Goal: Transaction & Acquisition: Purchase product/service

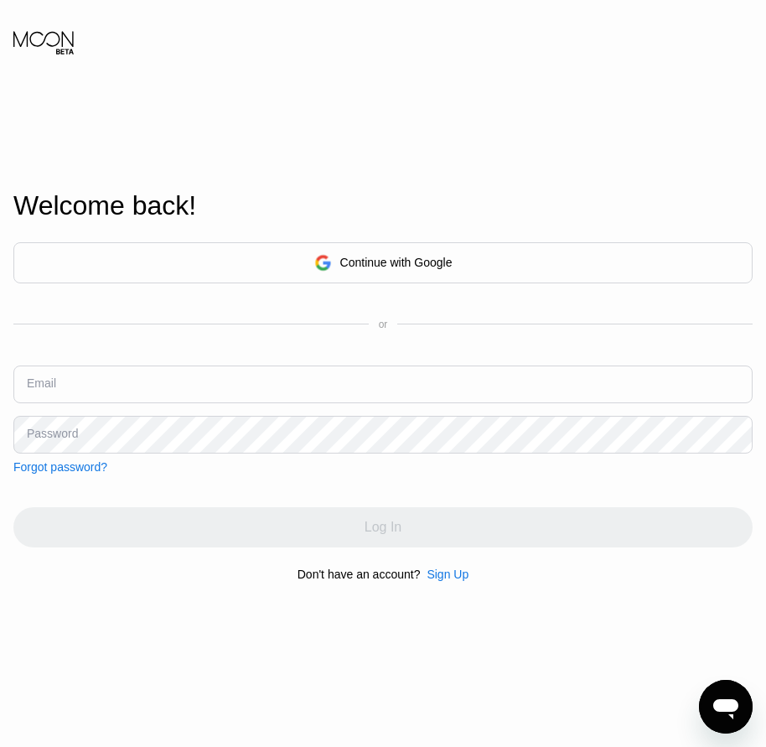
click at [58, 595] on div "Welcome back! Continue with Google or Email Password Forgot password? Log In Do…" at bounding box center [383, 386] width 766 height 822
click at [453, 578] on div "Sign Up" at bounding box center [448, 574] width 42 height 13
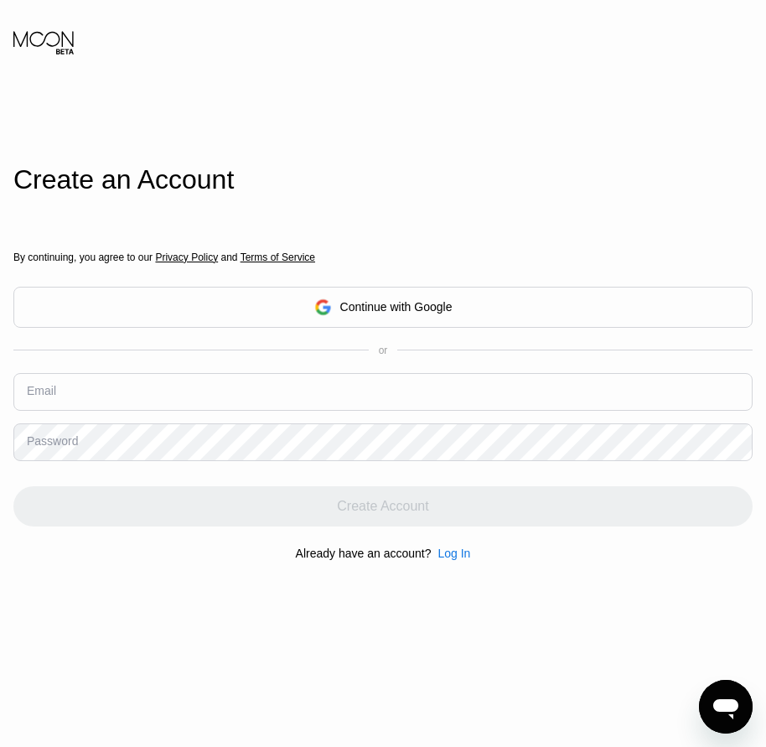
click at [122, 397] on input "text" at bounding box center [382, 392] width 739 height 38
paste input "[EMAIL_ADDRESS][DOMAIN_NAME]"
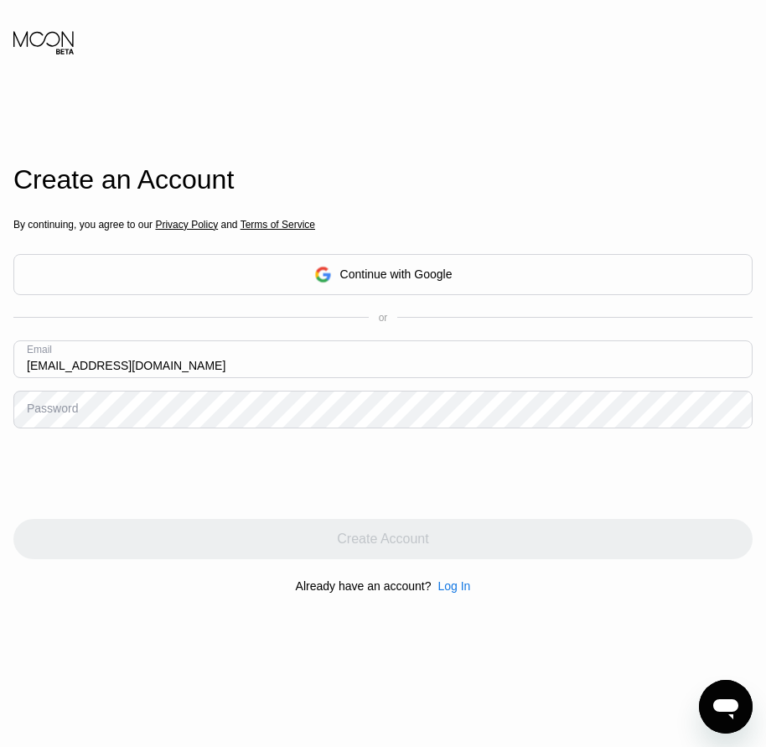
type input "[EMAIL_ADDRESS][DOMAIN_NAME]"
click at [59, 415] on div "Password" at bounding box center [52, 408] width 51 height 13
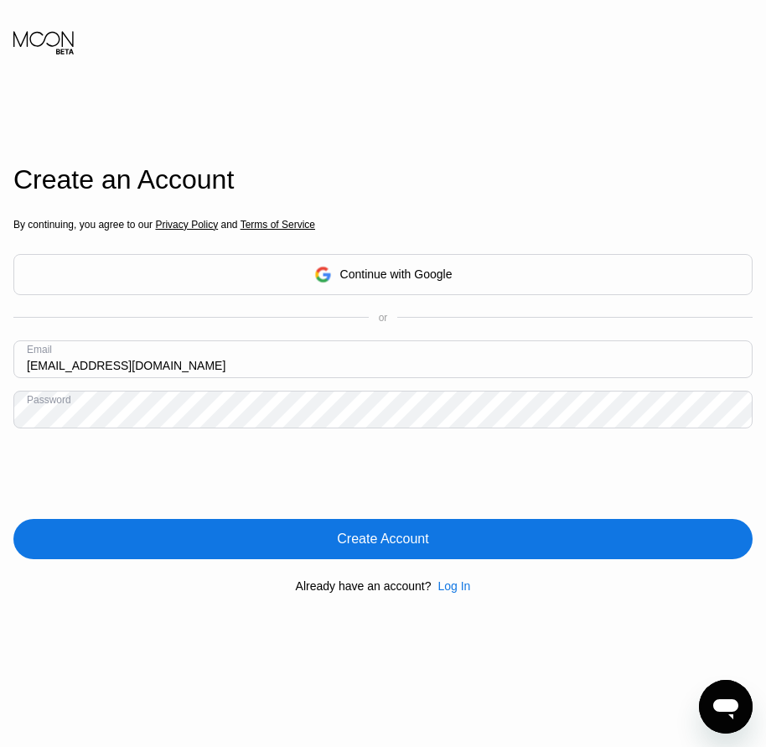
click at [402, 563] on div "By continuing, you agree to our Privacy Policy and Terms of Service Continue wi…" at bounding box center [382, 405] width 739 height 403
click at [403, 546] on div "Create Account" at bounding box center [382, 539] width 91 height 17
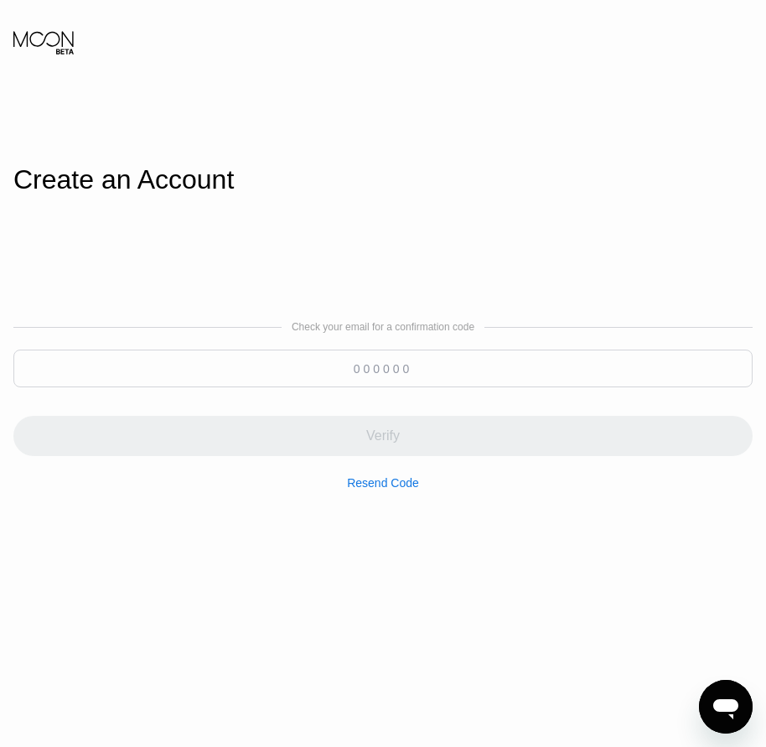
paste input "075190"
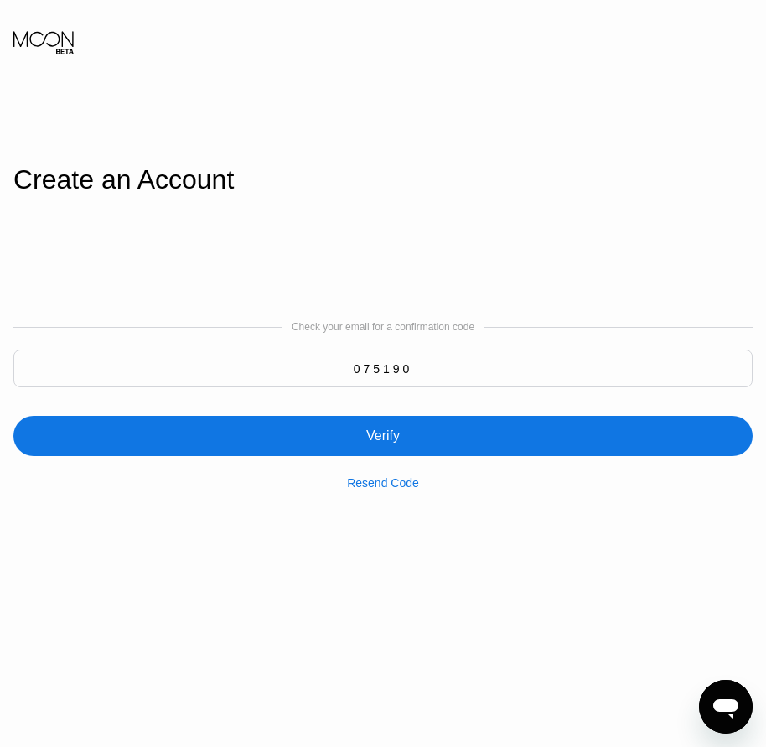
type input "075190"
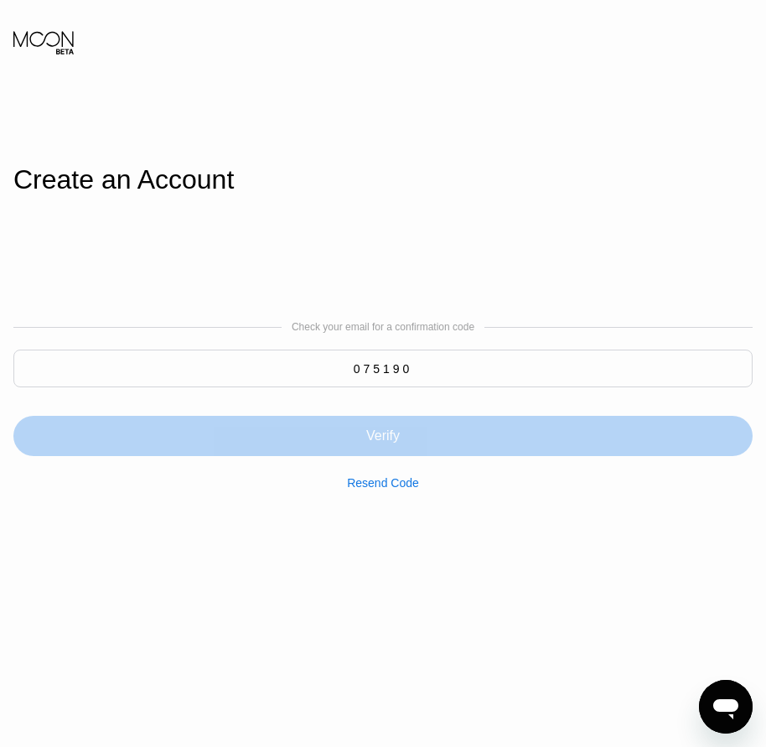
click at [400, 447] on div "Verify" at bounding box center [382, 436] width 739 height 40
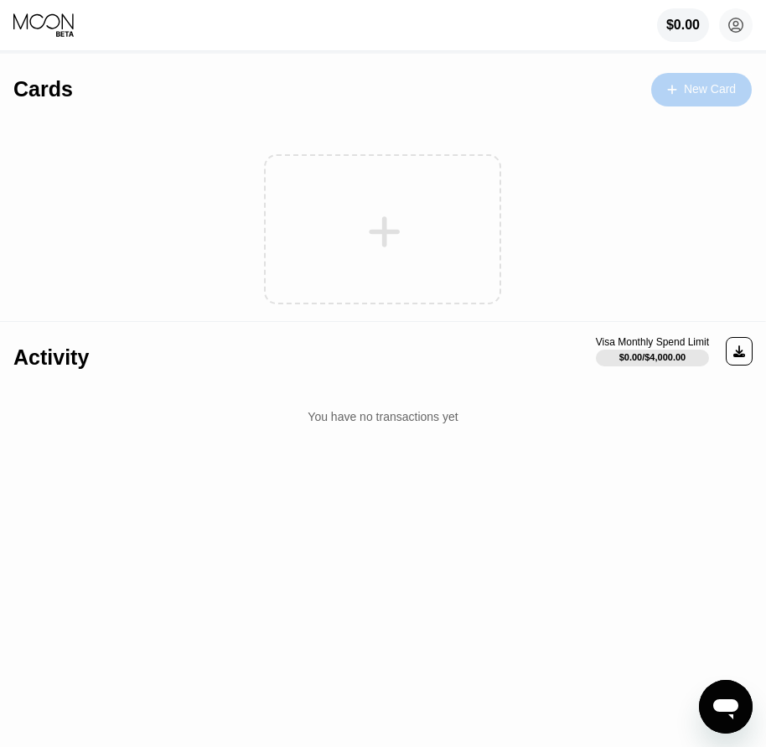
click at [717, 94] on div "New Card" at bounding box center [710, 89] width 52 height 14
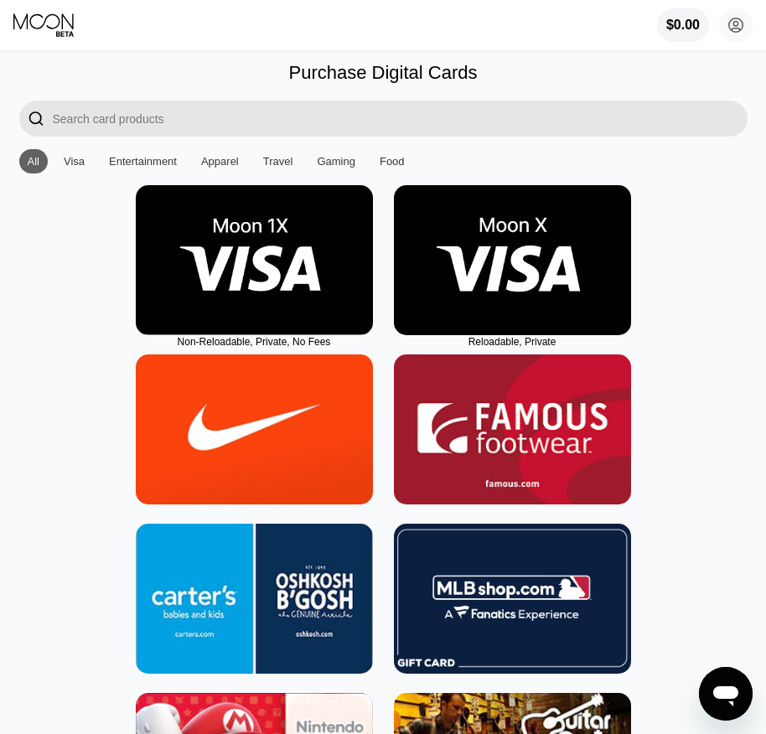
click at [516, 309] on img at bounding box center [512, 260] width 237 height 150
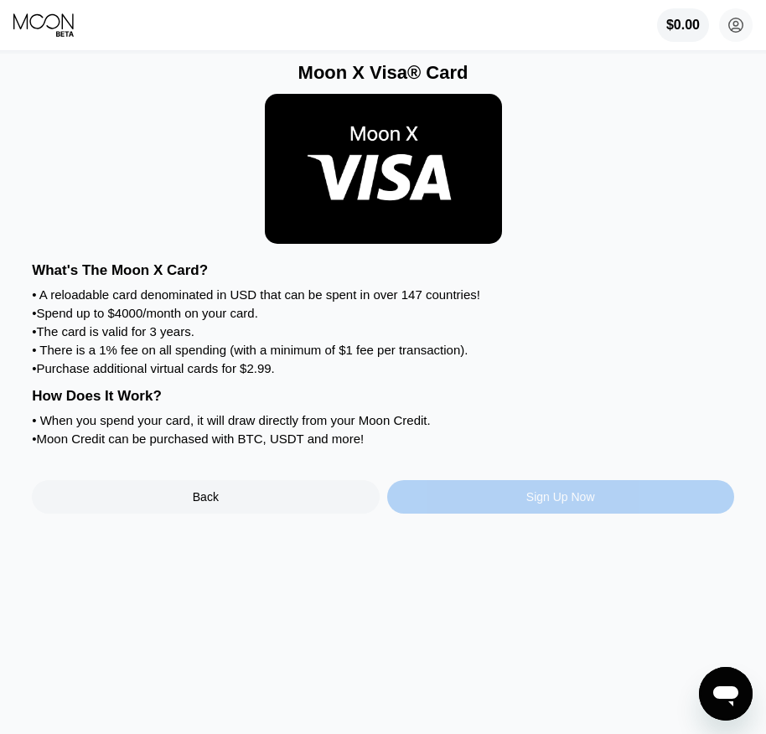
click at [542, 504] on div "Sign Up Now" at bounding box center [560, 496] width 69 height 13
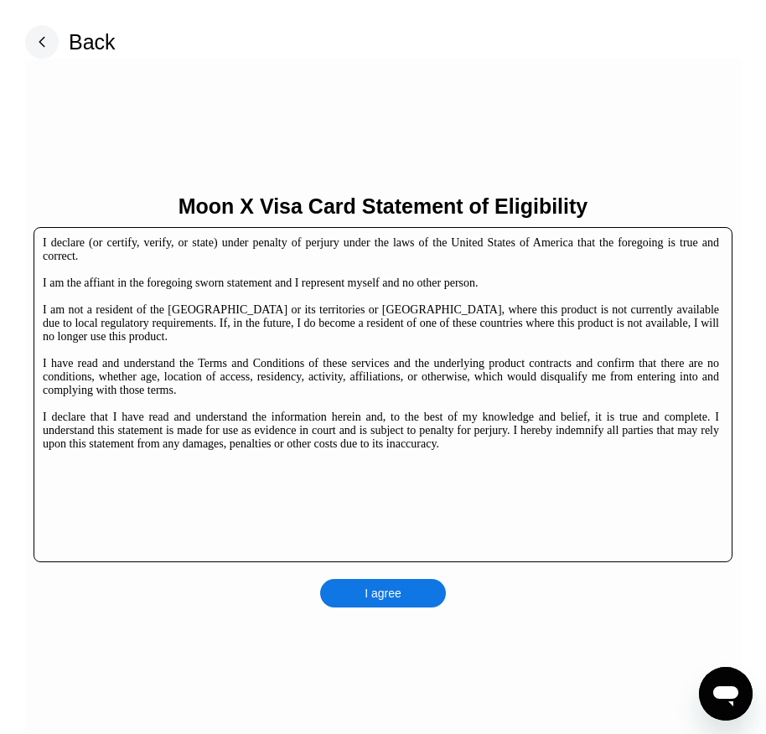
click at [406, 593] on div "I agree" at bounding box center [383, 593] width 126 height 29
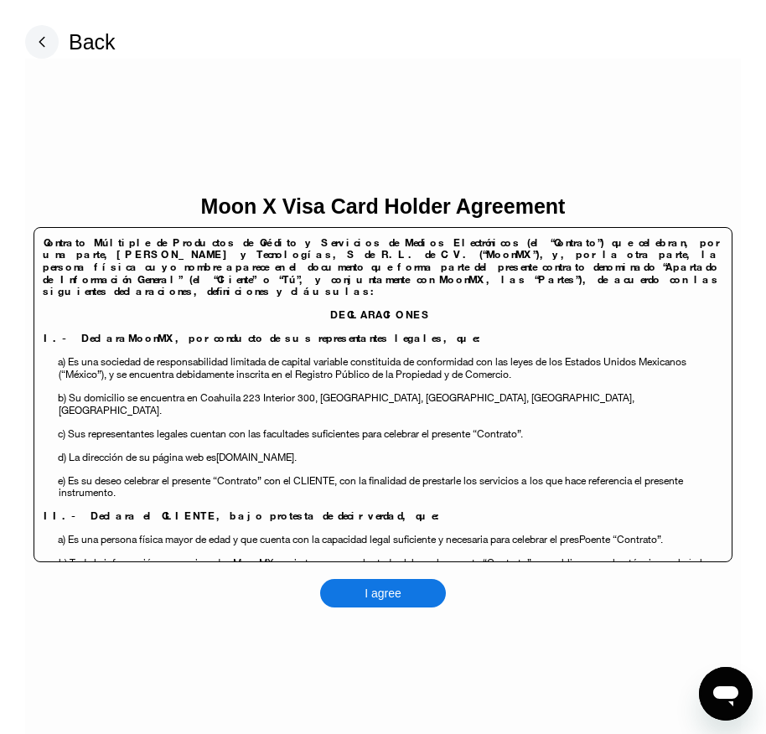
click at [406, 593] on div "I agree" at bounding box center [383, 593] width 126 height 29
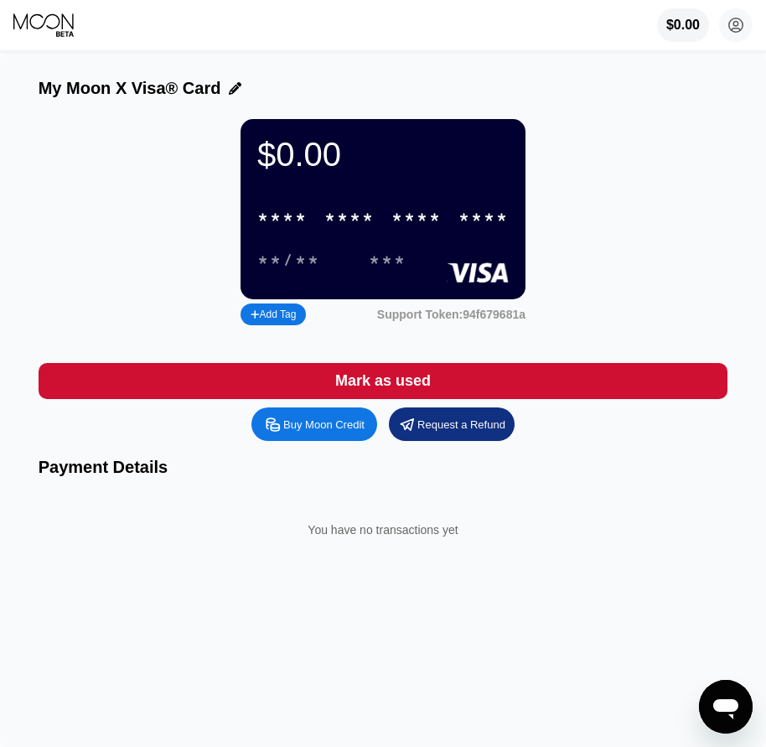
click at [345, 441] on body "$0.00 [EMAIL_ADDRESS][DOMAIN_NAME]  Home Settings Support Careers About Us Log…" at bounding box center [383, 373] width 766 height 747
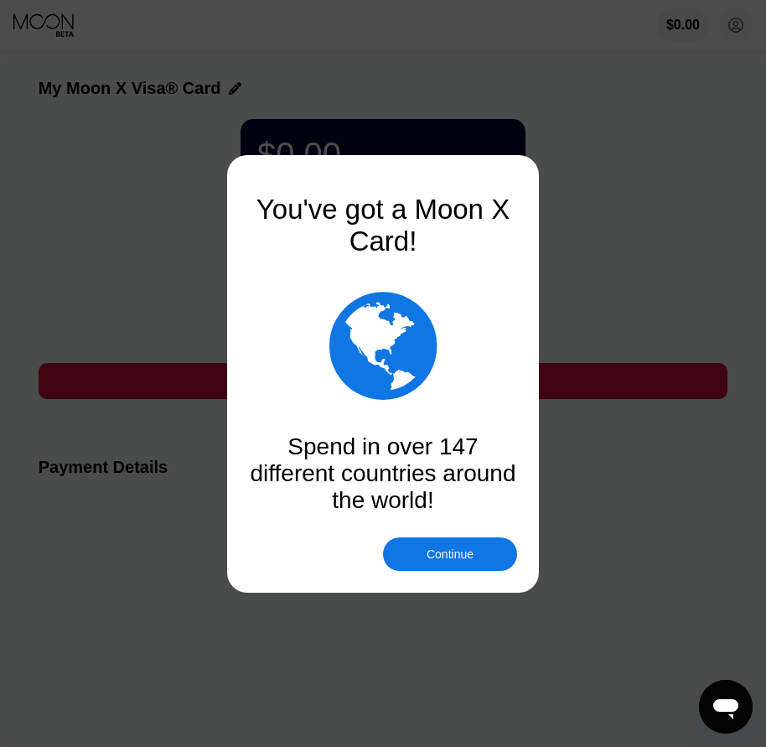
click at [459, 572] on div at bounding box center [389, 373] width 779 height 747
click at [464, 553] on div "Continue" at bounding box center [450, 553] width 47 height 13
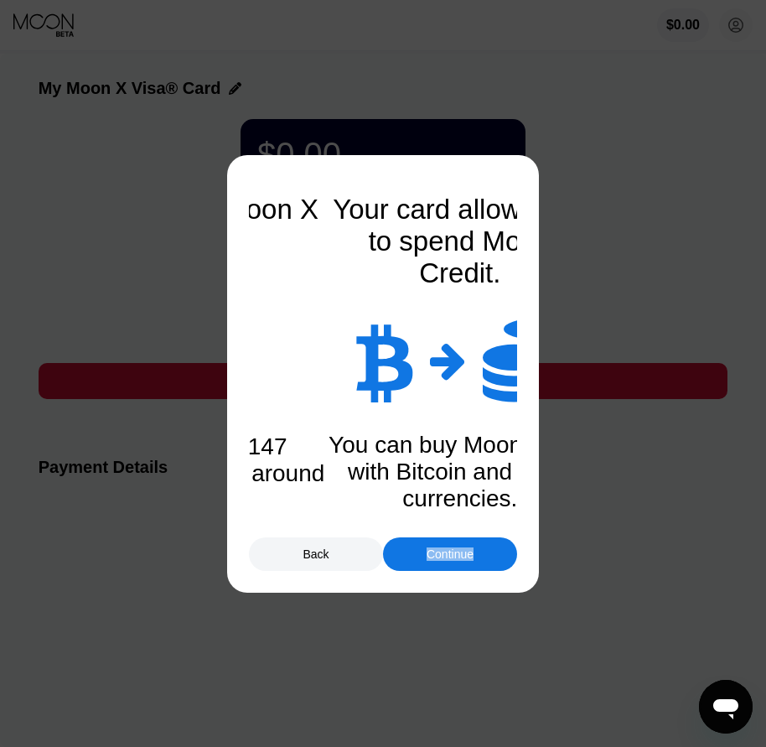
click at [464, 553] on div "Continue" at bounding box center [450, 553] width 47 height 13
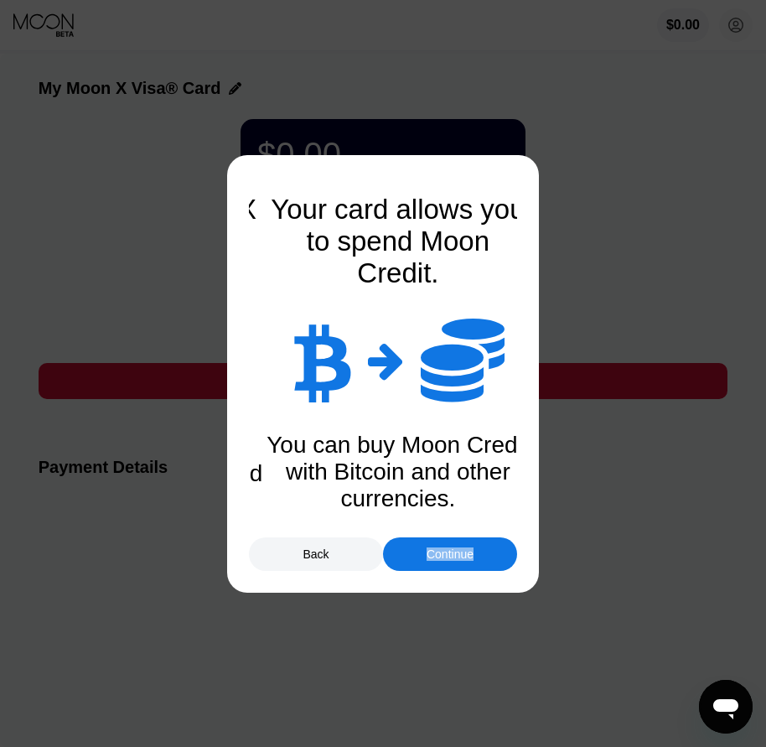
click at [464, 553] on div "Continue" at bounding box center [450, 553] width 47 height 13
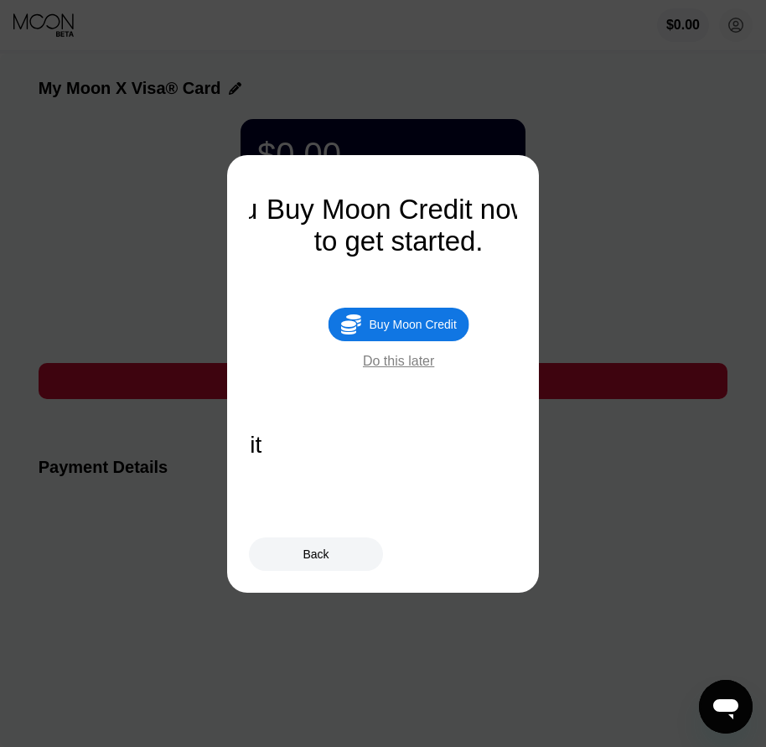
click at [413, 331] on div "Buy Moon Credit" at bounding box center [413, 324] width 87 height 13
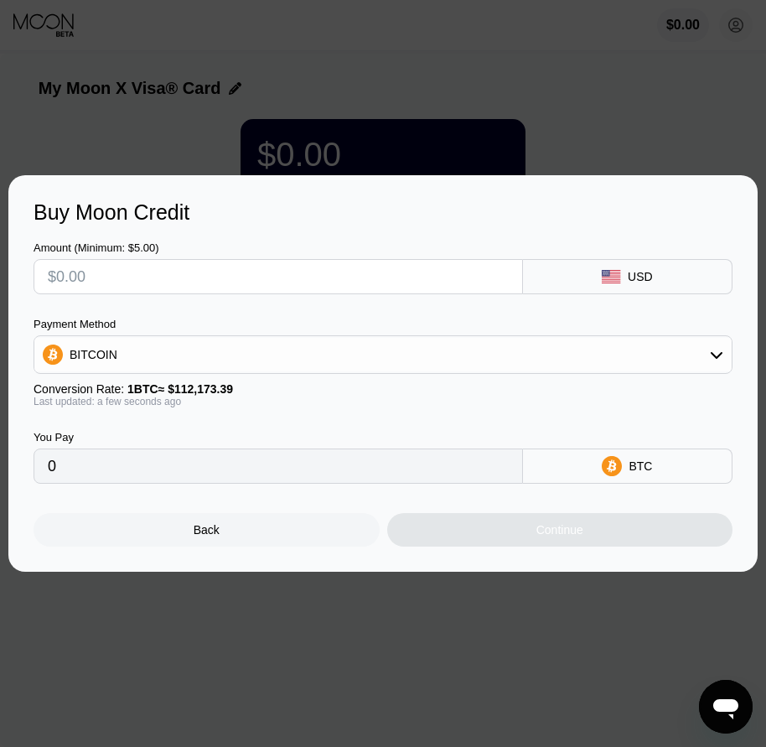
click at [229, 537] on div "Back" at bounding box center [207, 530] width 346 height 34
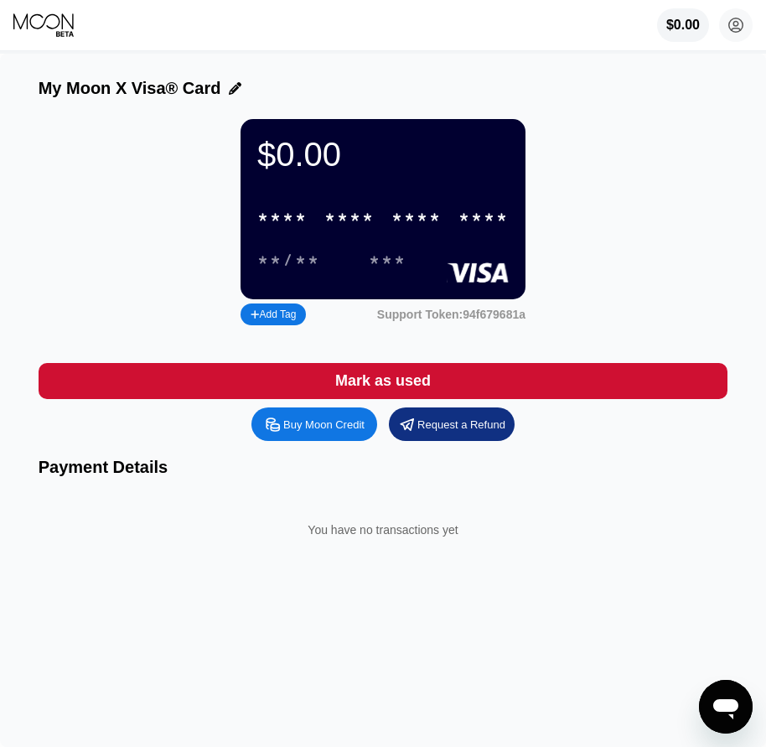
click at [729, 38] on circle at bounding box center [736, 25] width 34 height 34
